Goal: Task Accomplishment & Management: Complete application form

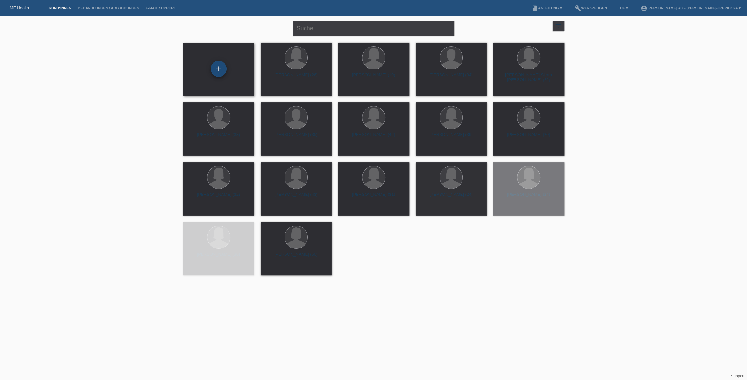
click at [215, 65] on div "+" at bounding box center [218, 69] width 16 height 16
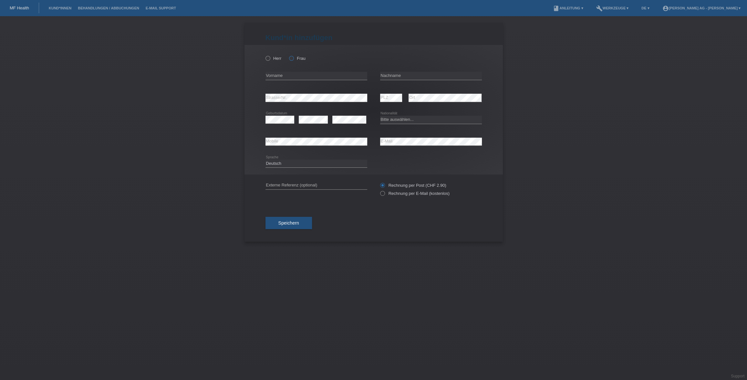
click at [288, 55] on icon at bounding box center [288, 55] width 0 height 0
click at [293, 58] on input "Frau" at bounding box center [291, 58] width 4 height 4
radio input "true"
click at [293, 75] on input "text" at bounding box center [316, 76] width 102 height 8
paste input "[PERSON_NAME]"
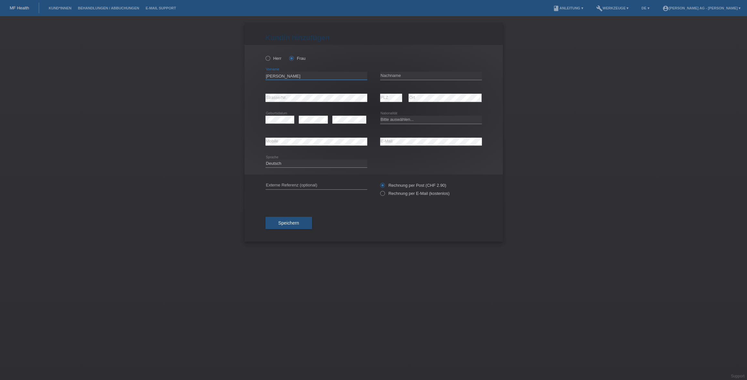
click at [302, 76] on input "[PERSON_NAME]" at bounding box center [316, 76] width 102 height 8
type input "Maria Magdalena"
paste input "Simon"
type input "Simon"
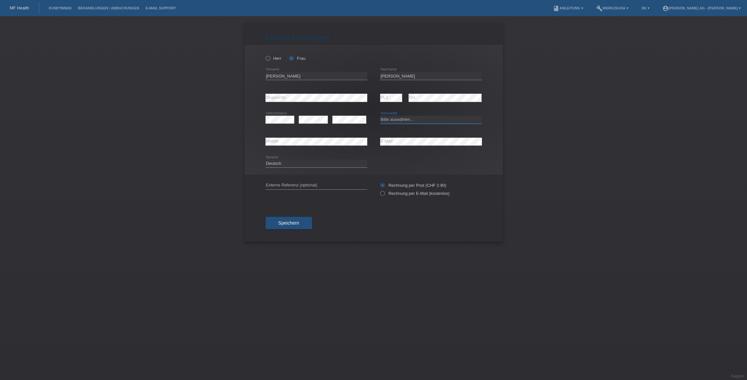
click at [414, 119] on select "Bitte auswählen... Schweiz Deutschland Liechtenstein Österreich ------------ Af…" at bounding box center [431, 120] width 102 height 8
select select "CH"
click at [380, 116] on select "Bitte auswählen... Schweiz Deutschland Liechtenstein Österreich ------------ Af…" at bounding box center [431, 120] width 102 height 8
click at [383, 194] on label "Rechnung per E-Mail (kostenlos)" at bounding box center [414, 193] width 69 height 5
click at [383, 194] on input "Rechnung per E-Mail (kostenlos)" at bounding box center [382, 195] width 4 height 8
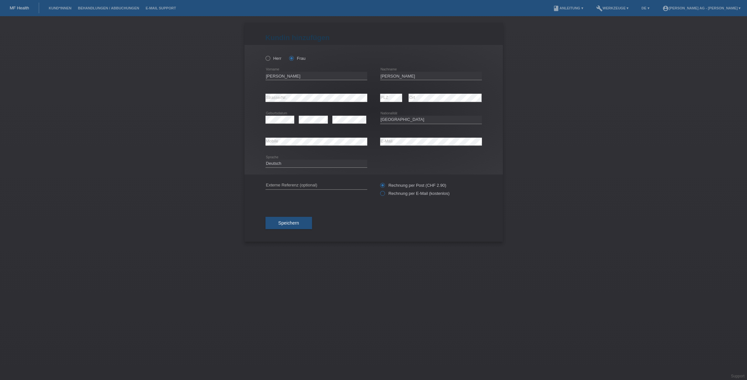
radio input "true"
click at [289, 225] on span "Speichern" at bounding box center [288, 222] width 21 height 5
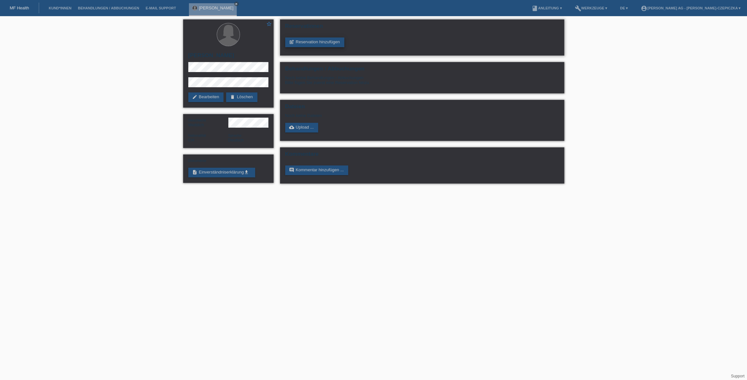
click at [331, 40] on link "post_add Reservation hinzufügen" at bounding box center [314, 42] width 59 height 10
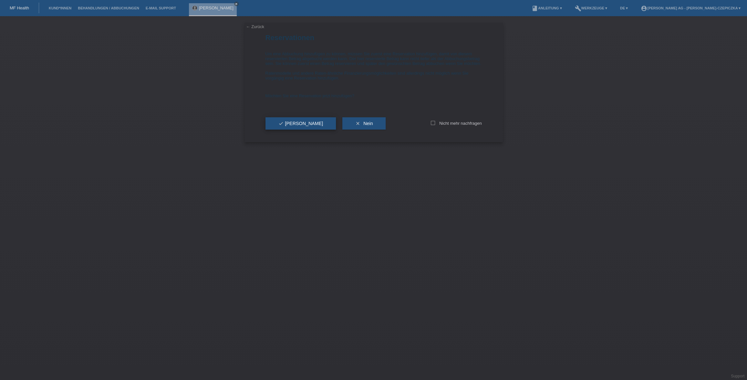
click at [299, 129] on button "check Ja" at bounding box center [300, 123] width 71 height 12
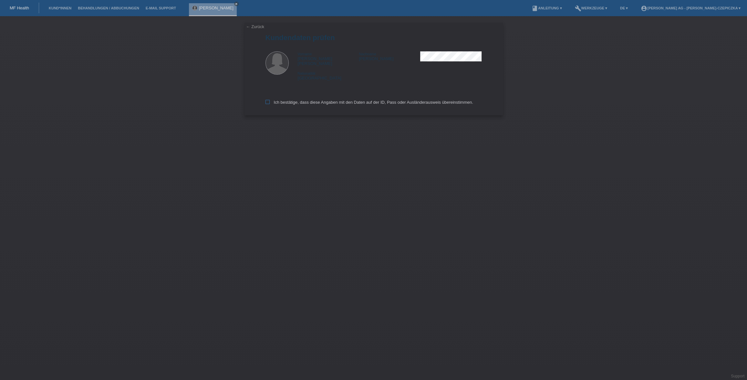
click at [268, 100] on icon at bounding box center [267, 102] width 4 height 4
click at [268, 100] on input "Ich bestätige, dass diese Angaben mit den Daten auf der ID, Pass oder Ausländer…" at bounding box center [267, 102] width 4 height 4
checkbox input "true"
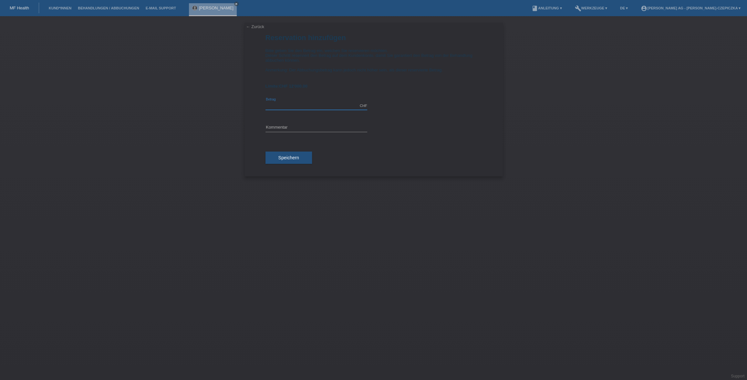
click at [291, 109] on input "text" at bounding box center [316, 106] width 102 height 8
type input "12000.00"
click at [295, 127] on input "text" at bounding box center [316, 128] width 102 height 8
type input "[PERSON_NAME] OP"
click at [300, 160] on button "Speichern" at bounding box center [288, 157] width 46 height 12
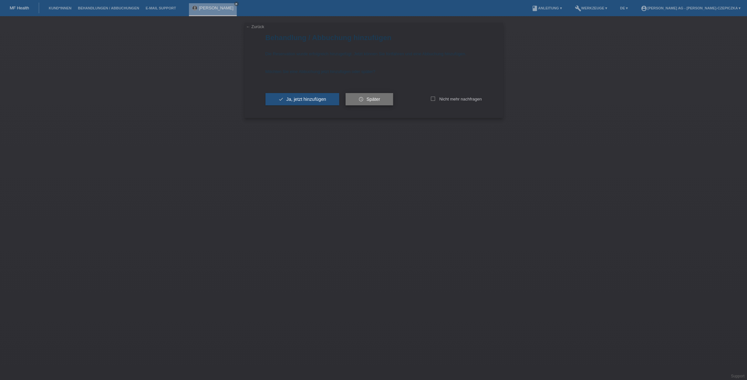
click at [368, 100] on span "Später" at bounding box center [373, 99] width 14 height 5
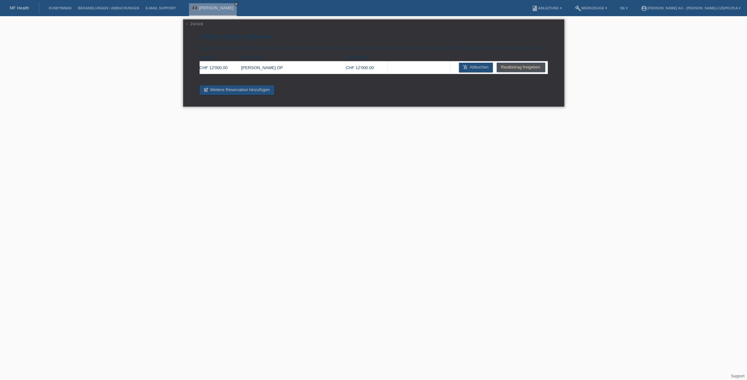
click at [188, 25] on link "← Zurück" at bounding box center [194, 23] width 18 height 5
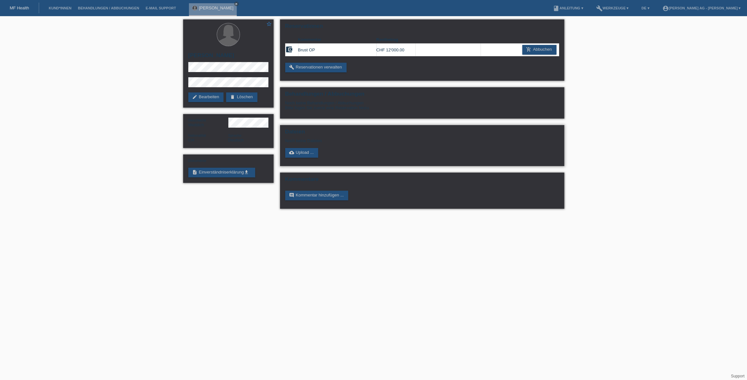
click at [294, 158] on div "Dateien Noch keine Dateien cloud_upload Upload ..." at bounding box center [422, 145] width 284 height 41
click at [296, 155] on link "cloud_upload Upload ..." at bounding box center [301, 153] width 33 height 10
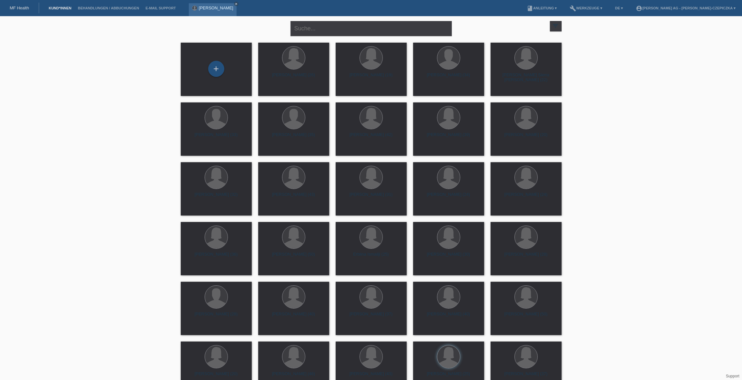
click at [229, 9] on link "[PERSON_NAME]" at bounding box center [216, 7] width 35 height 5
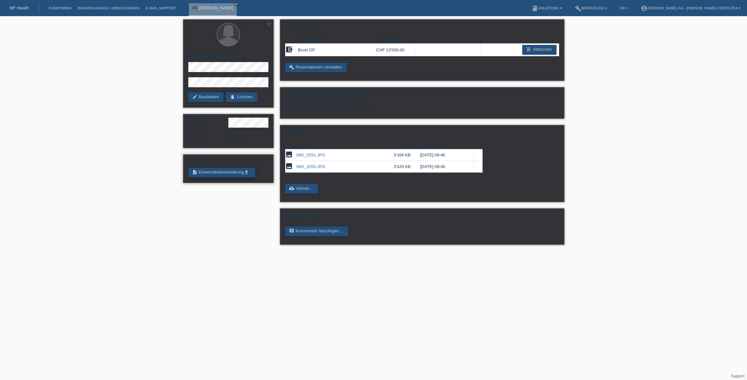
click at [229, 171] on link "description Einverständniserklärung get_app" at bounding box center [221, 173] width 67 height 10
